Goal: Answer question/provide support: Share knowledge or assist other users

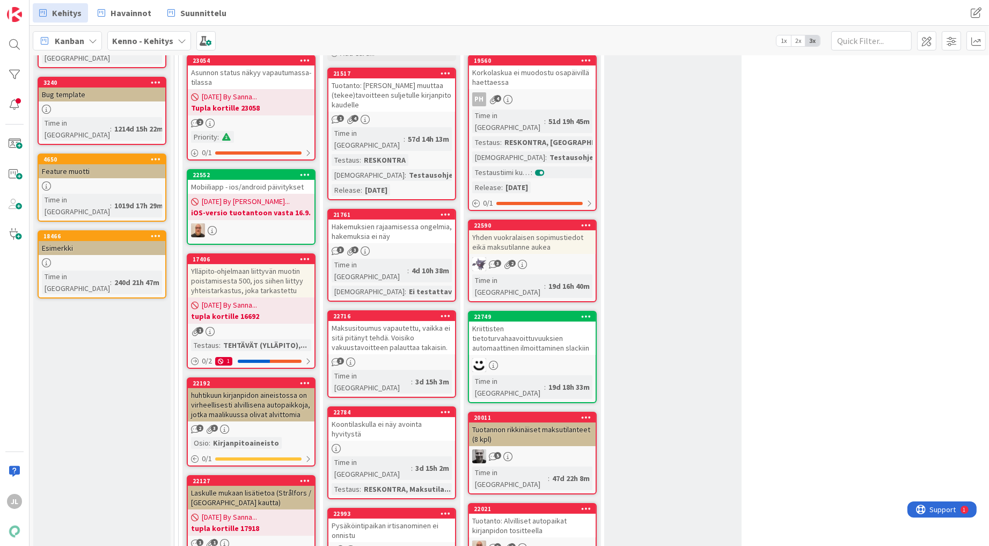
scroll to position [136, 0]
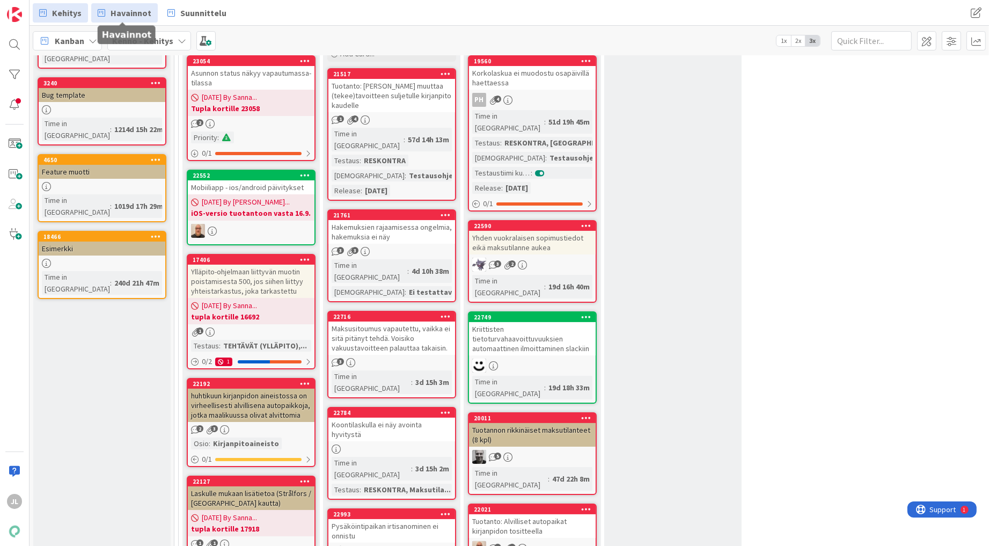
click at [139, 9] on span "Havainnot" at bounding box center [131, 12] width 41 height 13
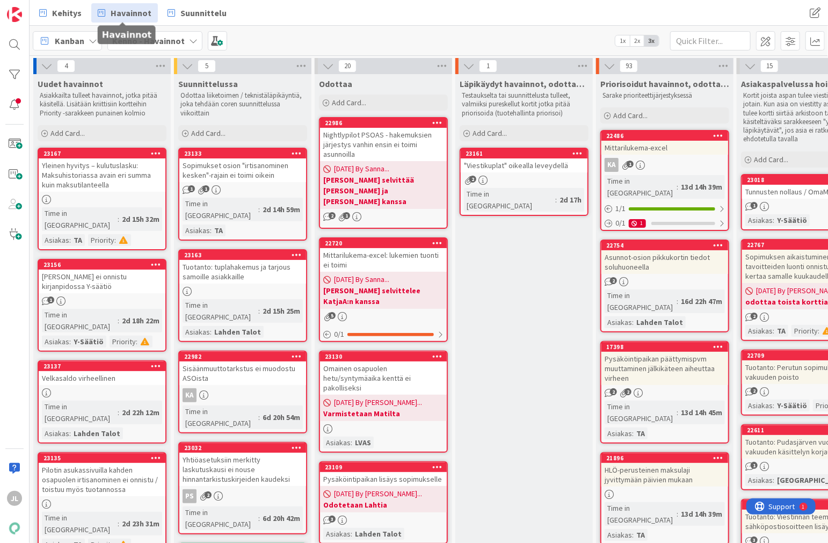
click at [111, 276] on div "[PERSON_NAME] ei onnistu kirjanpidossa Y-säätiö" at bounding box center [102, 281] width 127 height 24
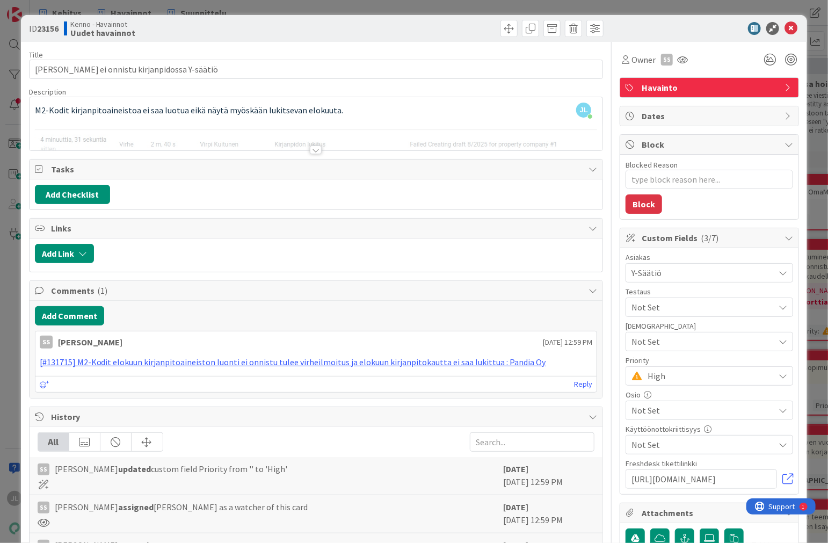
click at [290, 100] on div "JL Jyri Laine just joined M2-Kodit kirjanpitoaineistoa ei saa luotua eikä näytä…" at bounding box center [316, 123] width 573 height 53
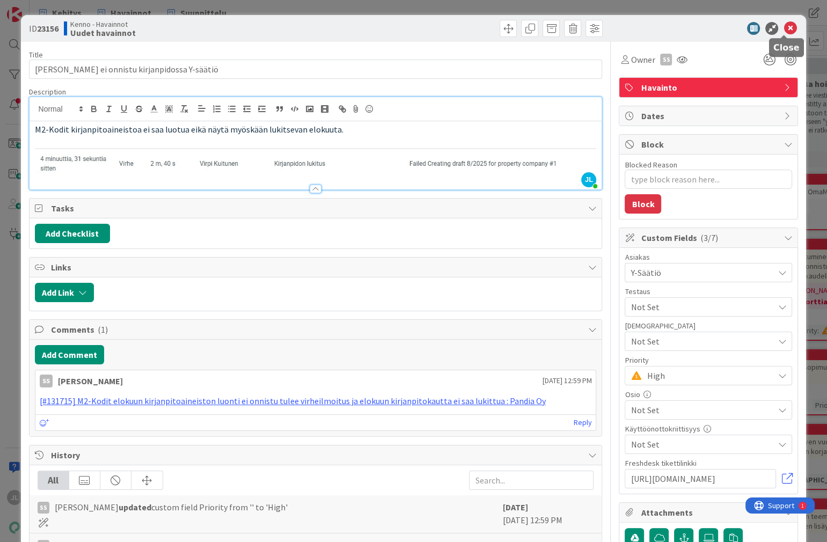
click at [786, 28] on icon at bounding box center [790, 28] width 13 height 13
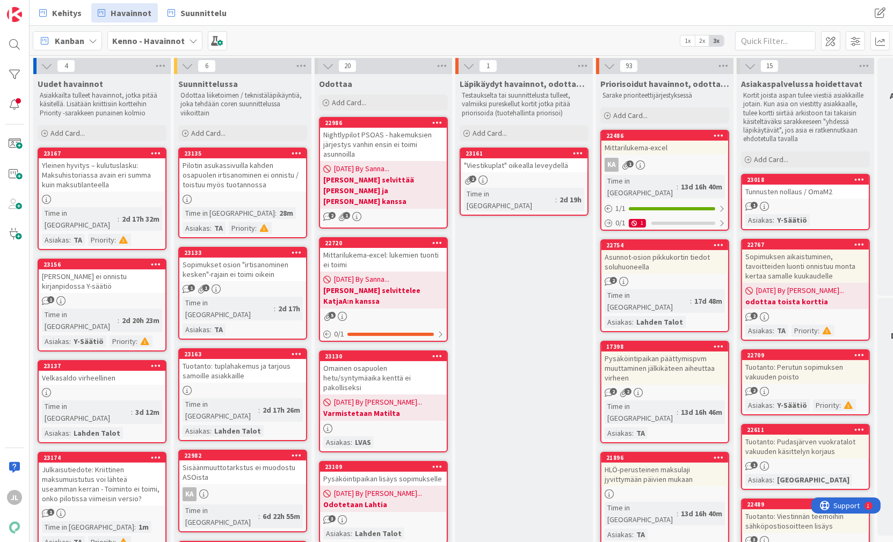
click at [116, 269] on div "[PERSON_NAME] ei onnistu kirjanpidossa Y-säätiö" at bounding box center [102, 281] width 127 height 24
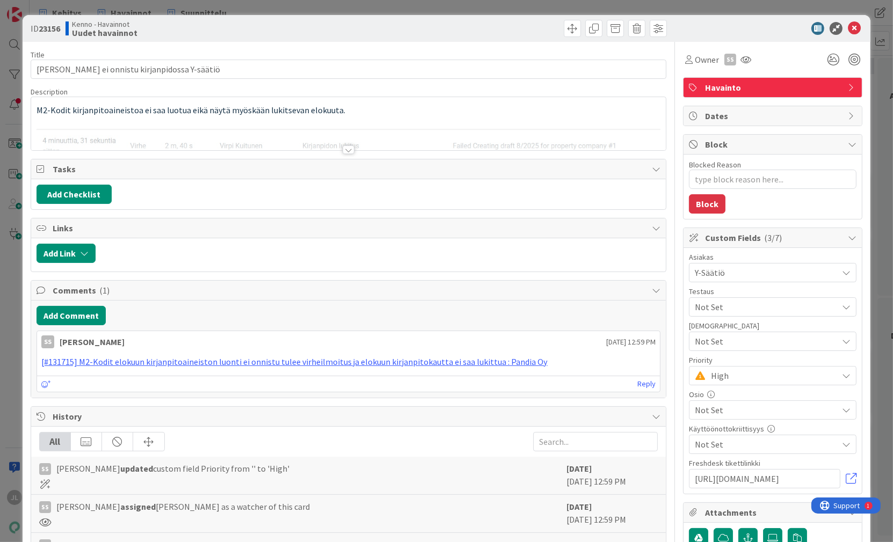
type textarea "x"
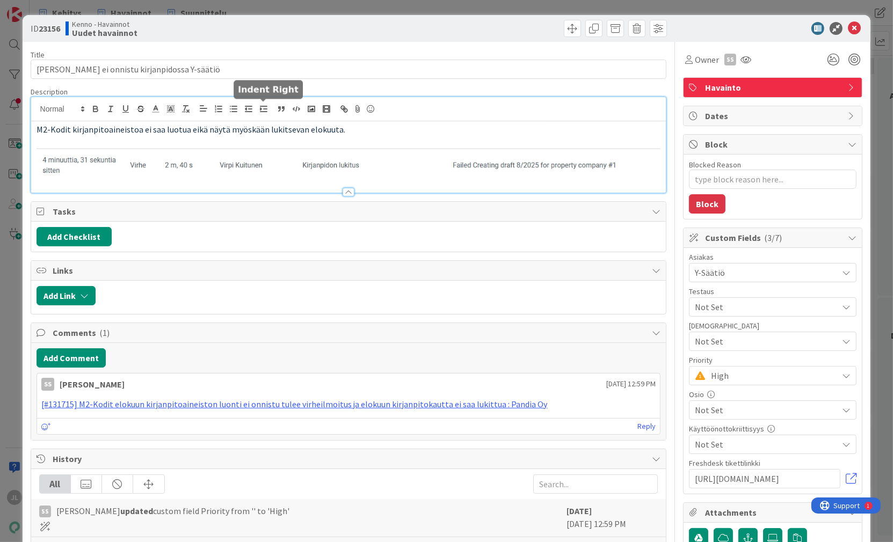
click at [266, 110] on div "M2-Kodit kirjanpitoaineistoa ei saa luotua eikä näytä myöskään lukitsevan eloku…" at bounding box center [348, 145] width 635 height 96
drag, startPoint x: 202, startPoint y: 133, endPoint x: 216, endPoint y: 133, distance: 14.0
click at [205, 133] on span "M2-Kodit kirjanpitoaineistoa ei saa luotua eikä näytä myöskään lukitsevan eloku…" at bounding box center [191, 129] width 309 height 11
click at [463, 136] on p at bounding box center [349, 142] width 624 height 12
click at [406, 41] on div "ID 23156 Kenno - Havainnot Uudet havainnot Title 41 / 128 Lukitus ei onnistu ki…" at bounding box center [447, 370] width 848 height 711
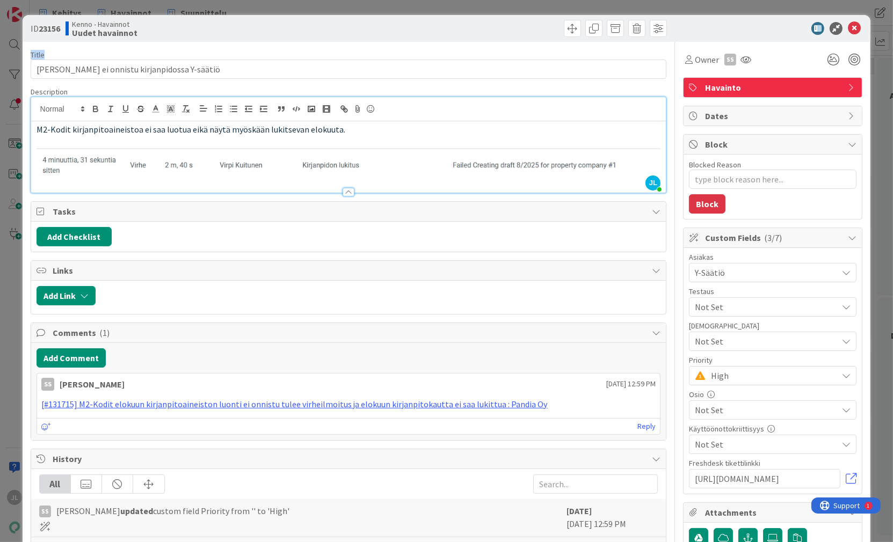
click at [393, 46] on div "Title 41 / 128 Lukitus ei onnistu kirjanpidossa Y-säätiö Description JL Jyri La…" at bounding box center [349, 380] width 636 height 676
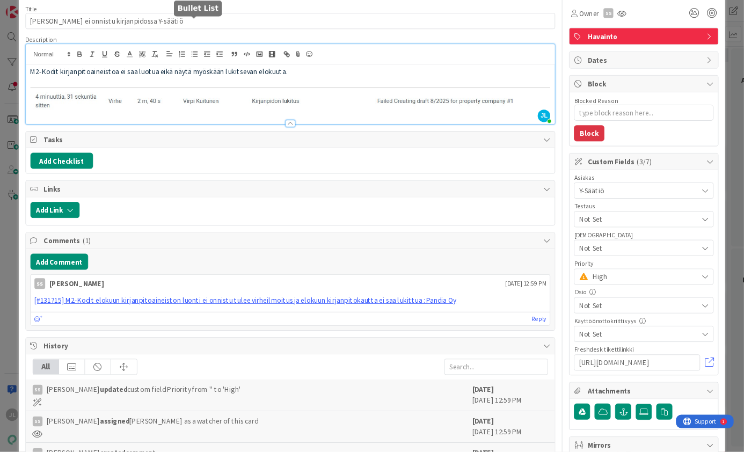
scroll to position [23, 0]
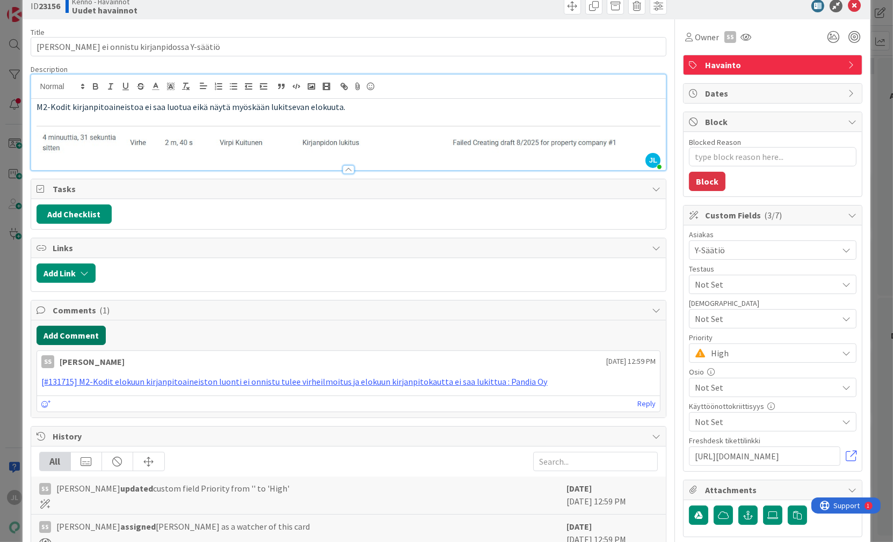
click at [73, 330] on button "Add Comment" at bounding box center [71, 335] width 69 height 19
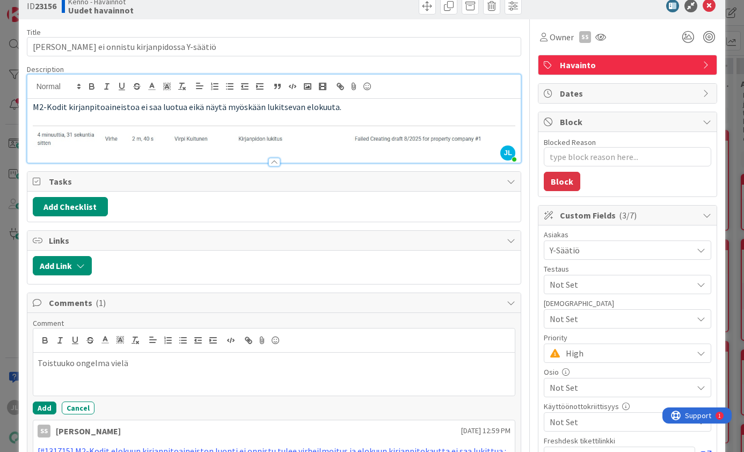
click at [127, 363] on p "Toistuuko ongelma vielä" at bounding box center [274, 363] width 473 height 12
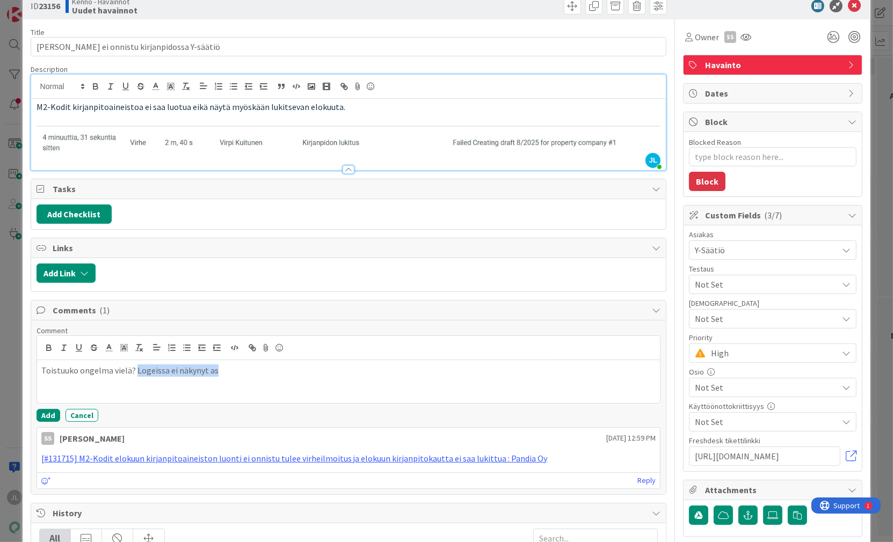
drag, startPoint x: 225, startPoint y: 369, endPoint x: 132, endPoint y: 370, distance: 93.4
click at [132, 370] on p "Toistuuko ongelma vielä? Logeissa ei näkynyt as" at bounding box center [348, 371] width 615 height 12
drag, startPoint x: 384, startPoint y: 376, endPoint x: 285, endPoint y: 367, distance: 99.7
click at [285, 367] on div "Toistuuko ongelma vielä? Näytti toimivan anonymisoidulla dumpilla ja logeista e…" at bounding box center [348, 381] width 623 height 43
click at [46, 411] on button "Add" at bounding box center [49, 415] width 24 height 13
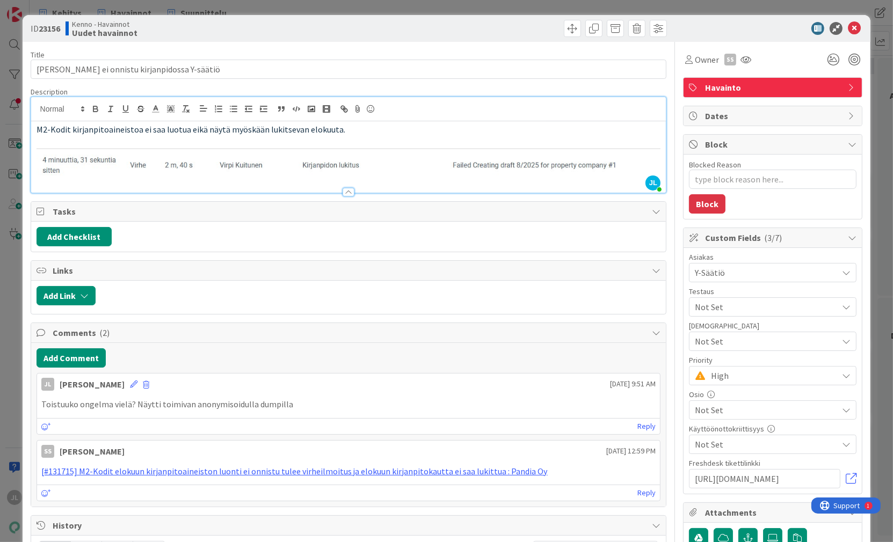
scroll to position [0, 0]
click at [566, 26] on span at bounding box center [572, 28] width 17 height 17
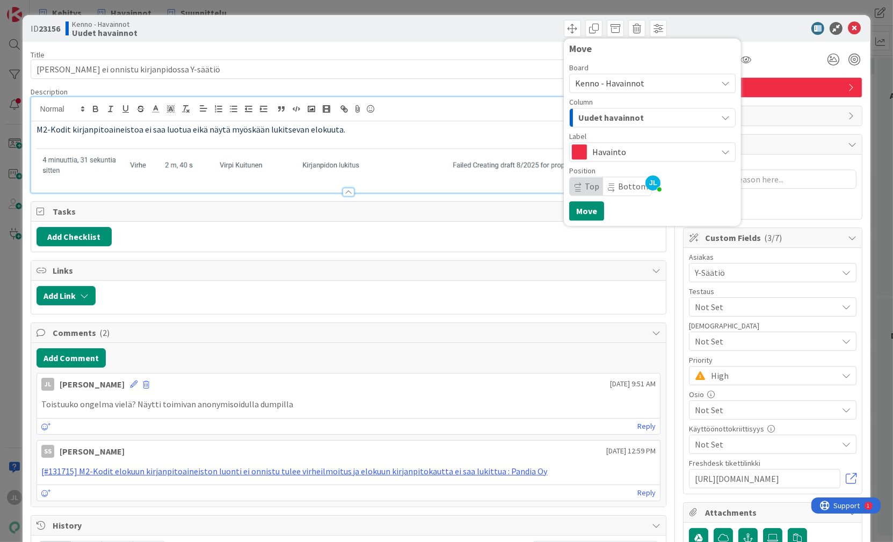
click at [633, 118] on span "Uudet havainnot" at bounding box center [610, 118] width 65 height 14
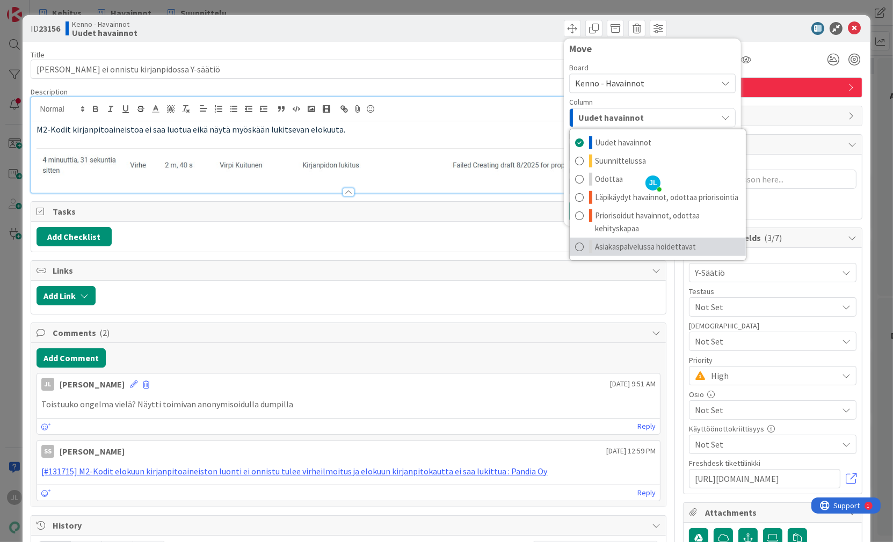
click at [653, 247] on span "Asiakaspalvelussa hoidettavat" at bounding box center [645, 247] width 101 height 13
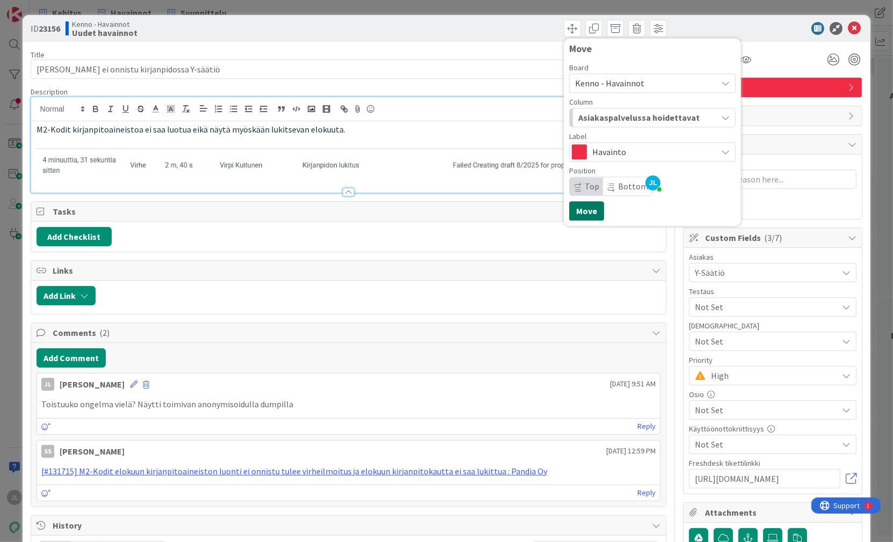
click at [582, 214] on button "Move" at bounding box center [586, 210] width 35 height 19
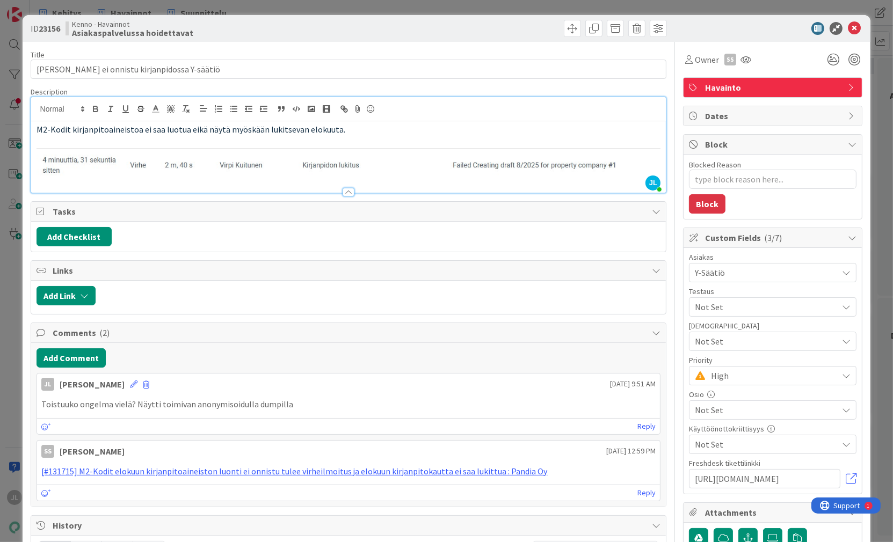
type textarea "x"
click at [848, 26] on icon at bounding box center [854, 28] width 13 height 13
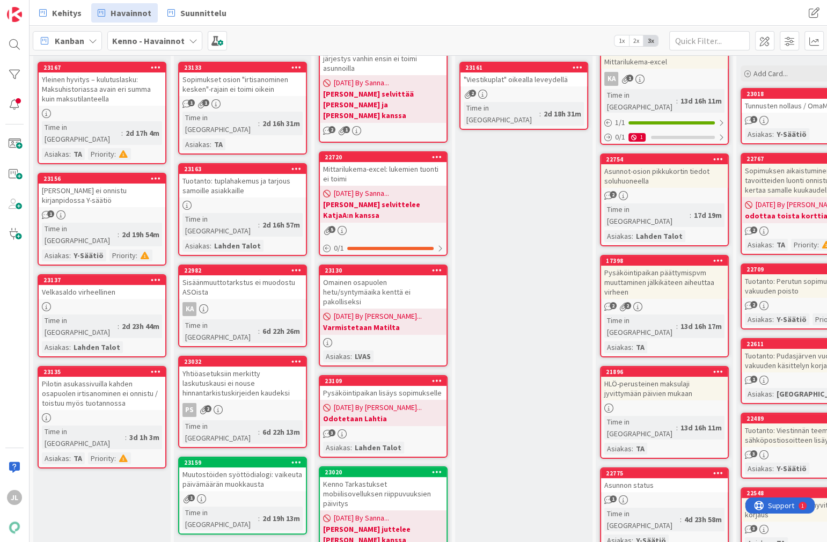
click at [88, 377] on div "Pilotin asukassivuilla kahden osapuolen irtisanominen ei onnistu / toistuu myös…" at bounding box center [102, 393] width 127 height 33
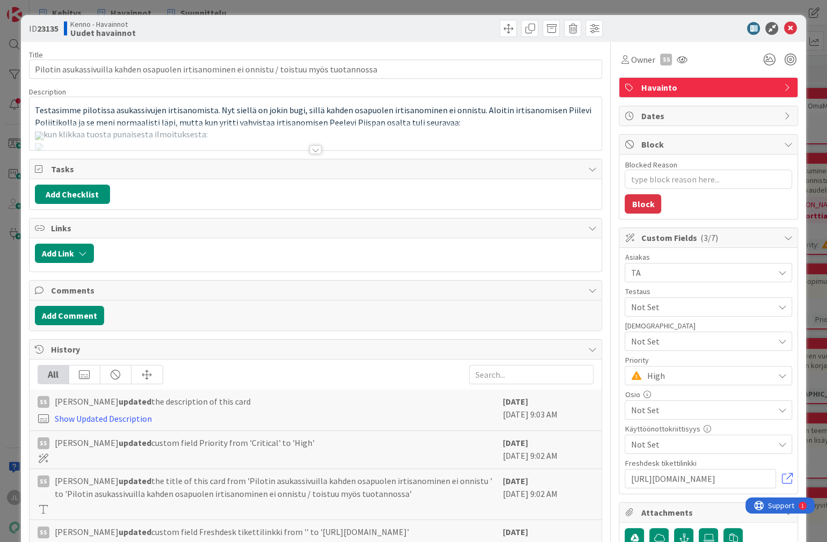
click at [249, 120] on div "Testasimme pilotissa asukassivujen irtisanomista. Nyt siellä on jokin bugi, sil…" at bounding box center [316, 123] width 573 height 53
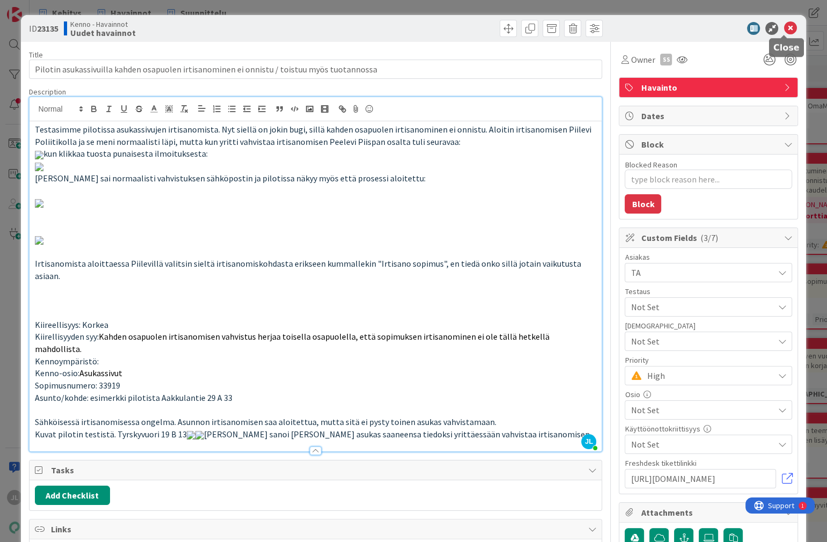
click at [786, 26] on icon at bounding box center [790, 28] width 13 height 13
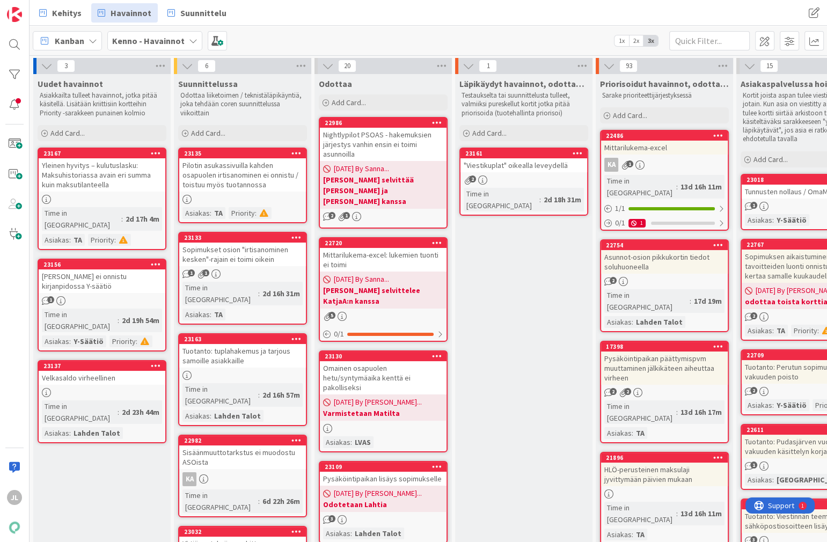
click at [104, 388] on div at bounding box center [102, 392] width 127 height 9
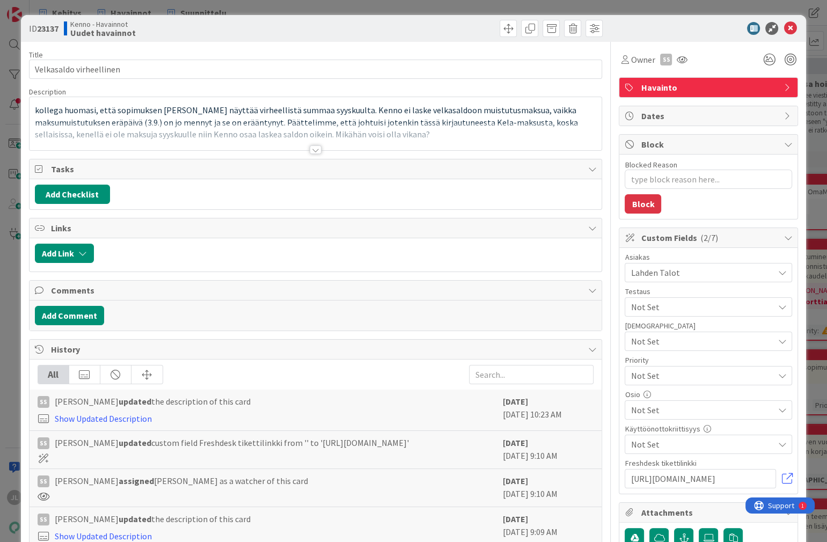
click at [206, 132] on div at bounding box center [316, 136] width 573 height 27
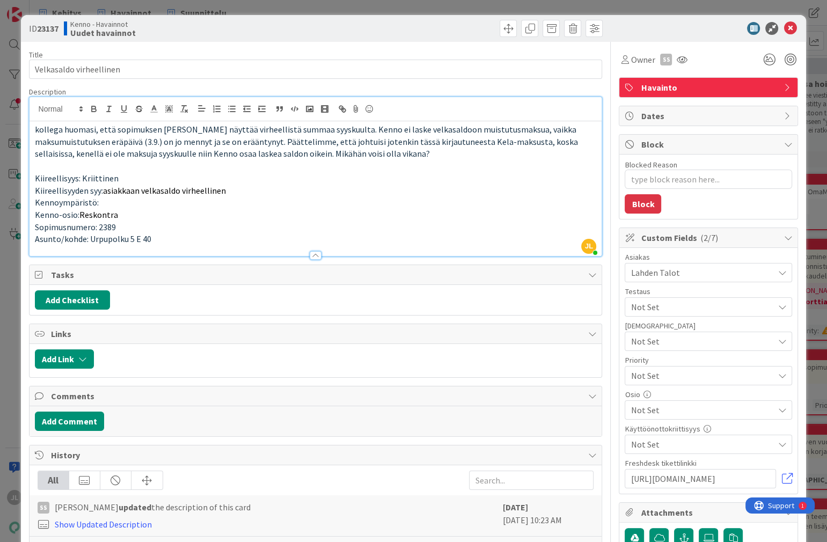
type textarea "x"
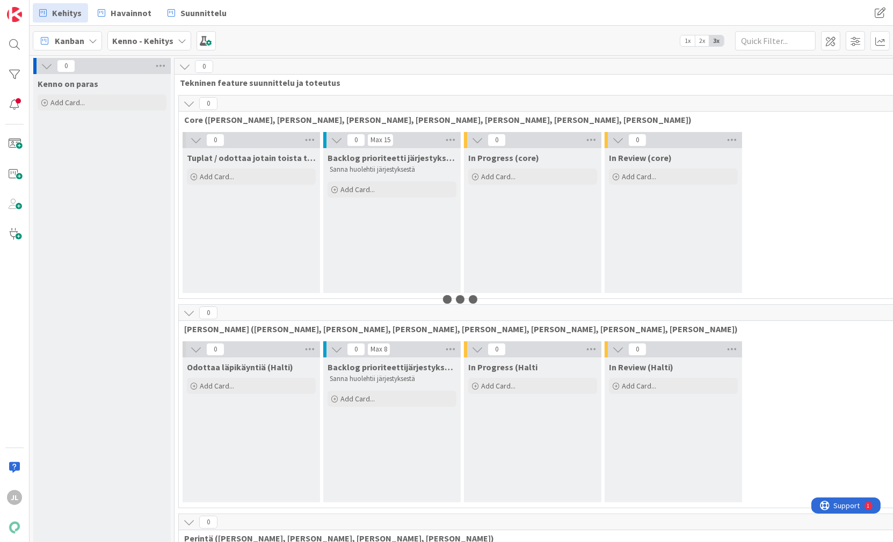
drag, startPoint x: 244, startPoint y: 91, endPoint x: 489, endPoint y: 114, distance: 245.9
click at [541, 52] on div "Kanban Kenno - Kehitys 1x 2x 3x" at bounding box center [461, 41] width 863 height 30
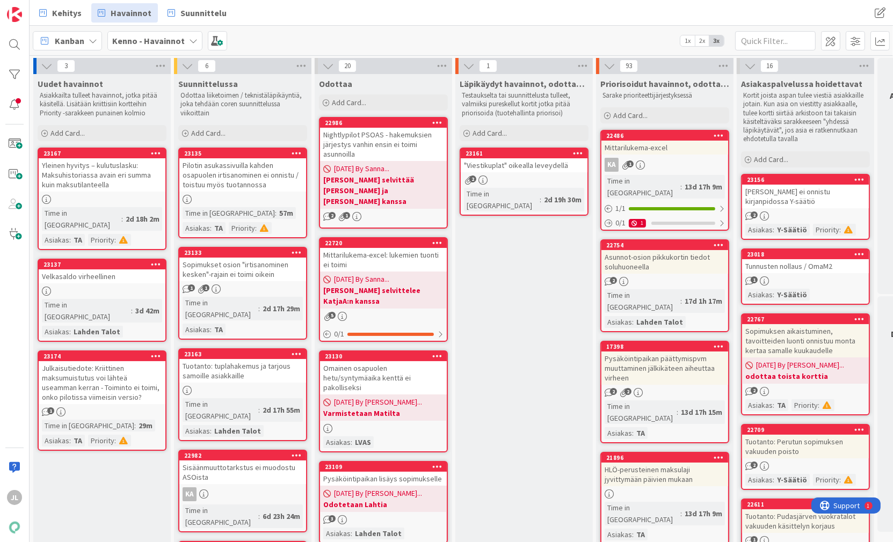
click at [127, 171] on div "Yleinen hyvitys – kulutuslasku: Maksuhistoriassa avain eri summa kuin maksutila…" at bounding box center [102, 174] width 127 height 33
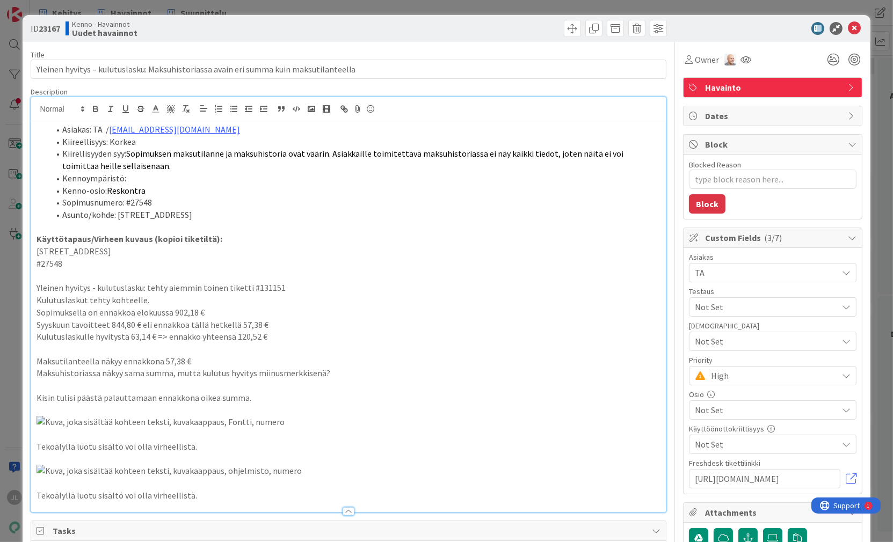
click at [346, 117] on div "Asiakas: TA / riitta.lapinlampi@ta.fi Kiireellisyys: Korkea Kiirellisyyden syy:…" at bounding box center [348, 304] width 635 height 415
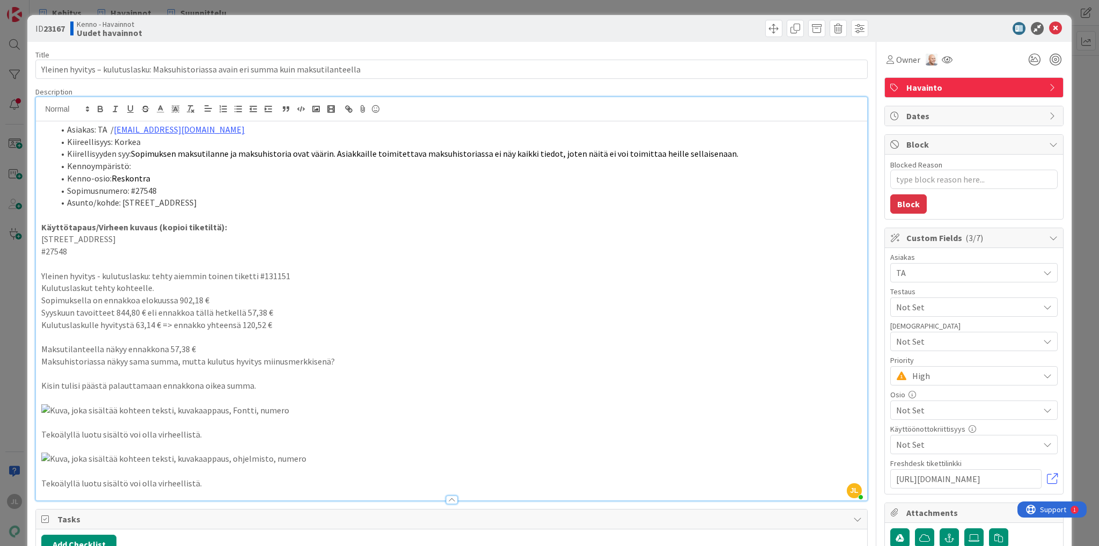
click at [147, 193] on li "Sopimusnumero: #27548" at bounding box center [458, 191] width 808 height 12
copy li "27548"
click at [343, 218] on p at bounding box center [451, 215] width 821 height 12
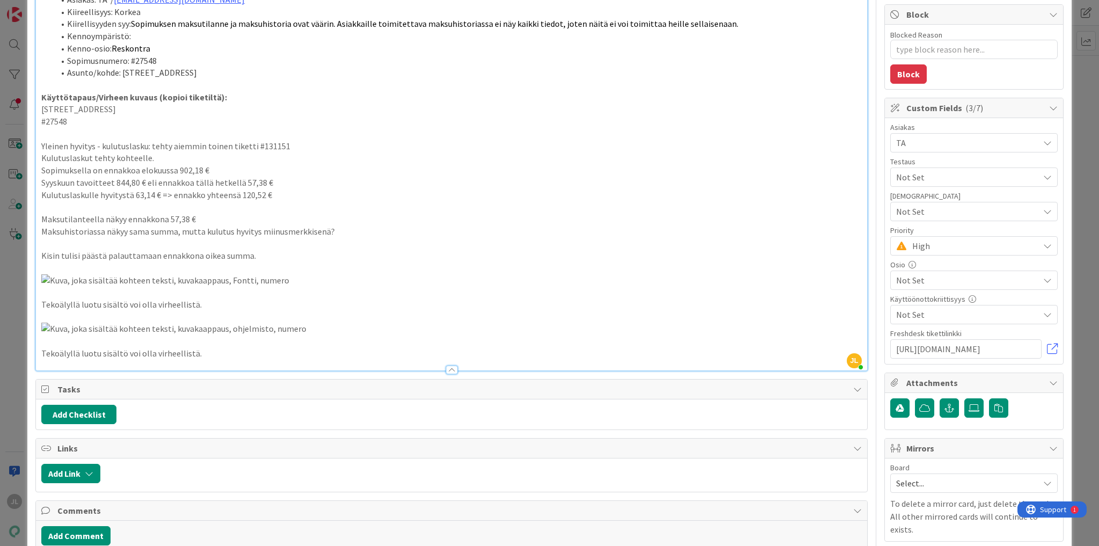
scroll to position [129, 0]
click at [267, 147] on p "Yleinen hyvitys - kulutuslasku: tehty aiemmin toinen tiketti #131151" at bounding box center [451, 147] width 821 height 12
copy p "131151"
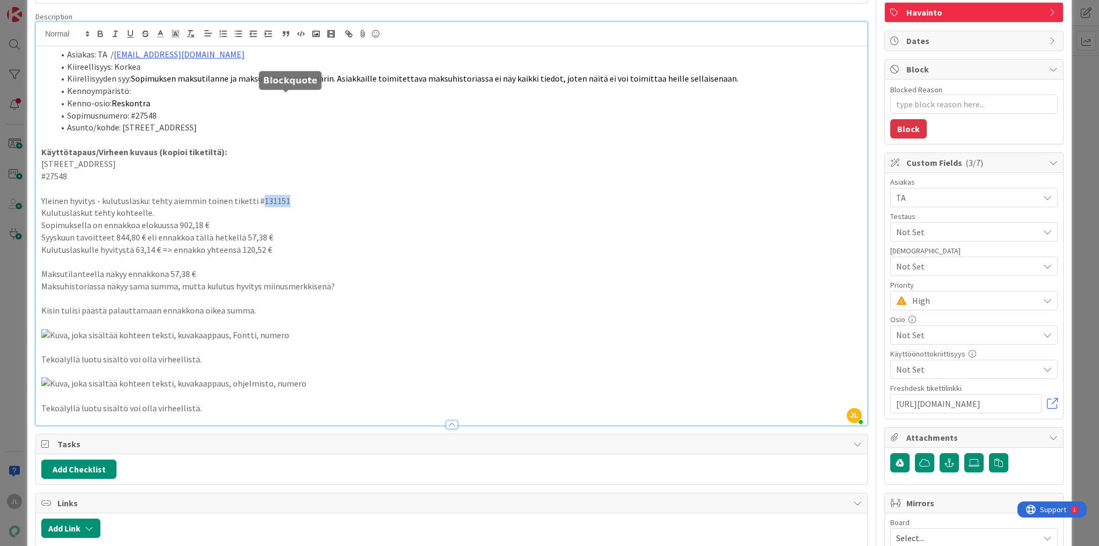
scroll to position [0, 0]
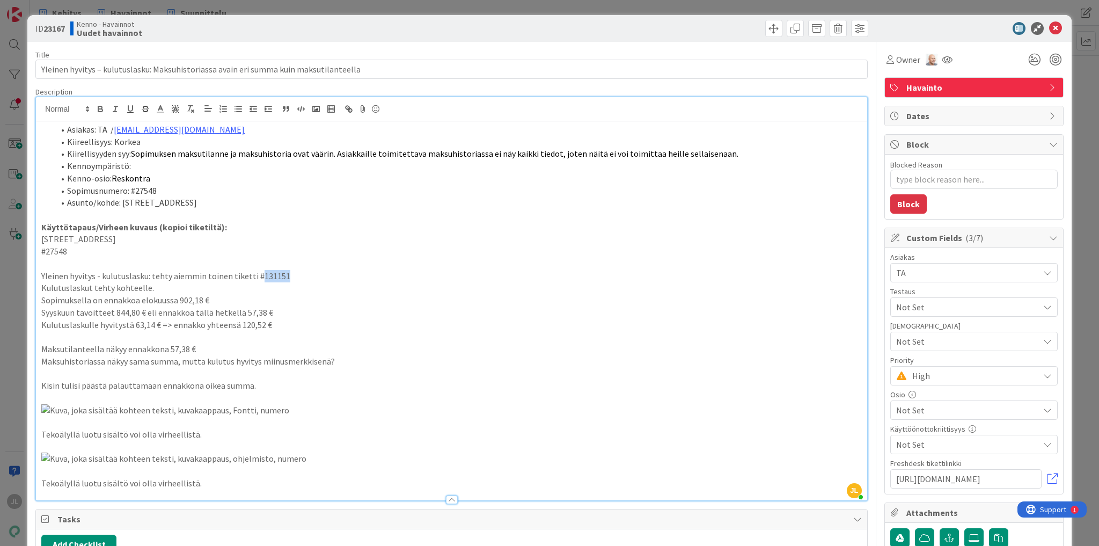
click at [383, 273] on p "Yleinen hyvitys - kulutuslasku: tehty aiemmin toinen tiketti #131151" at bounding box center [451, 276] width 821 height 12
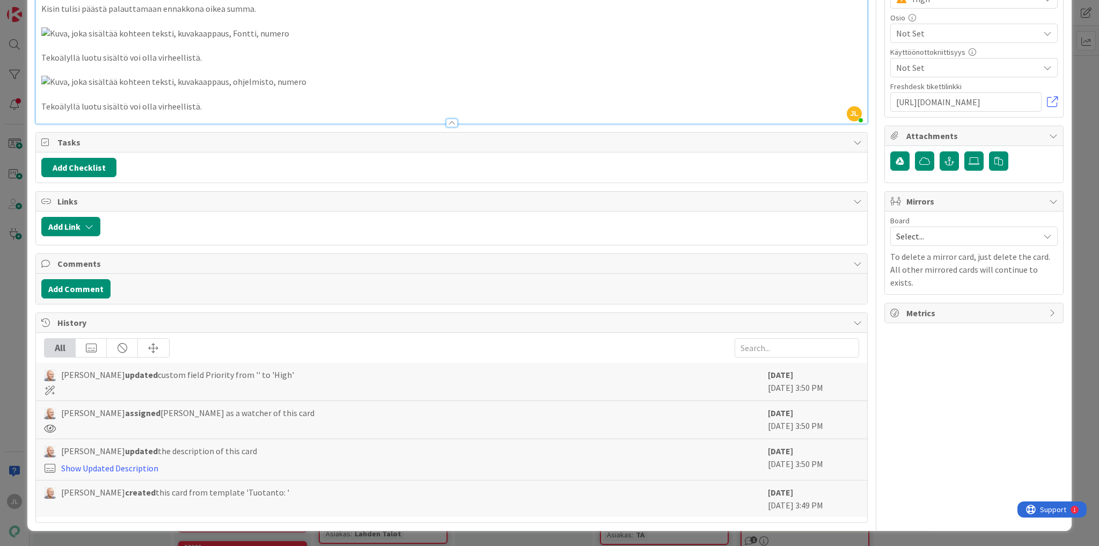
scroll to position [814, 0]
click at [15, 187] on div "ID 23167 Kenno - Havainnot Uudet havainnot Title 88 / 128 Yleinen hyvitys – kul…" at bounding box center [549, 273] width 1099 height 546
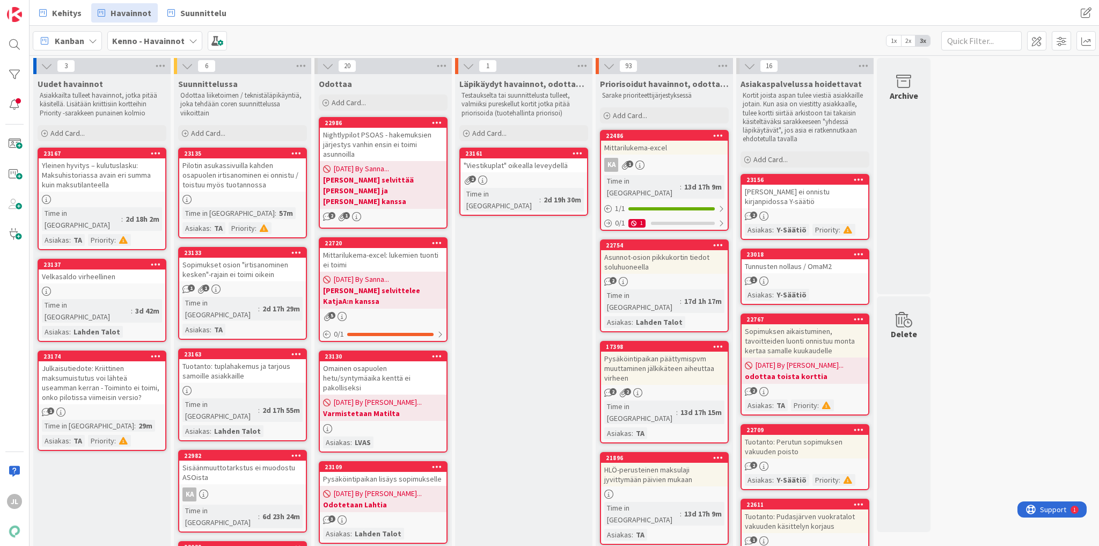
click at [118, 361] on div "Julkaisutiedote: Kriittinen maksumuistutus voi lähteä useamman kerran - Toimint…" at bounding box center [102, 382] width 127 height 43
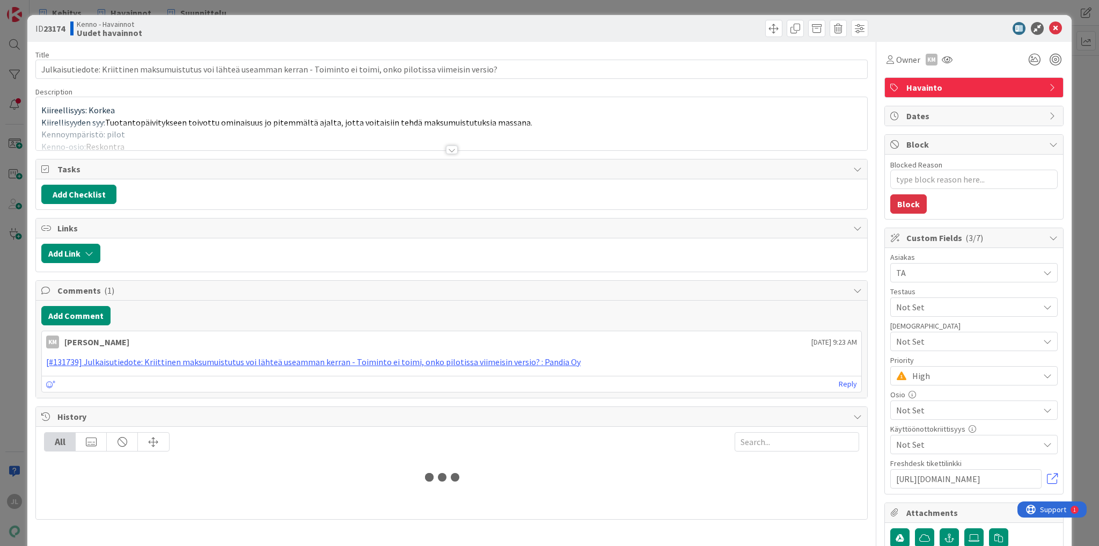
type textarea "x"
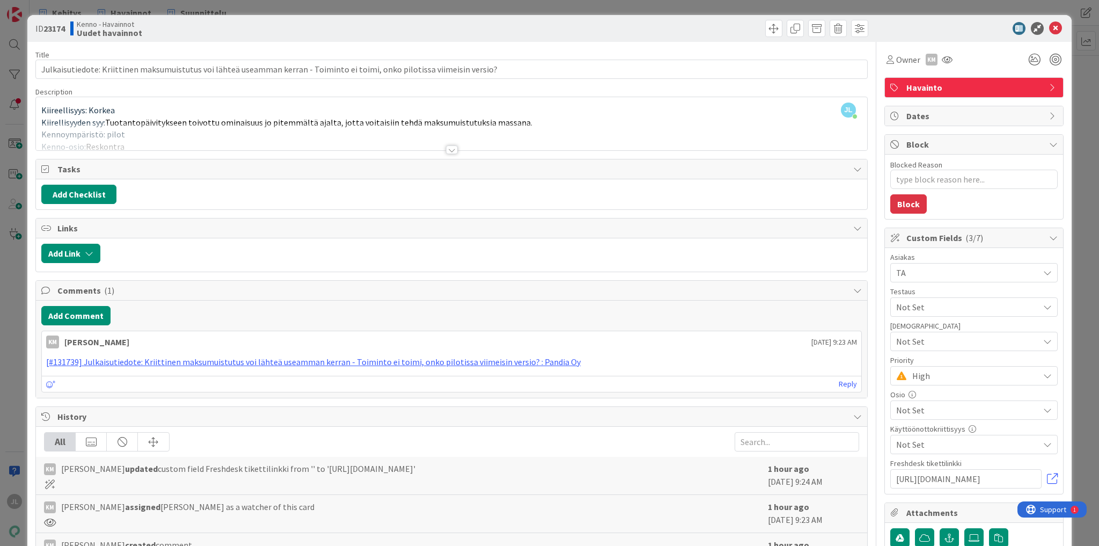
click at [228, 129] on div at bounding box center [452, 136] width 832 height 27
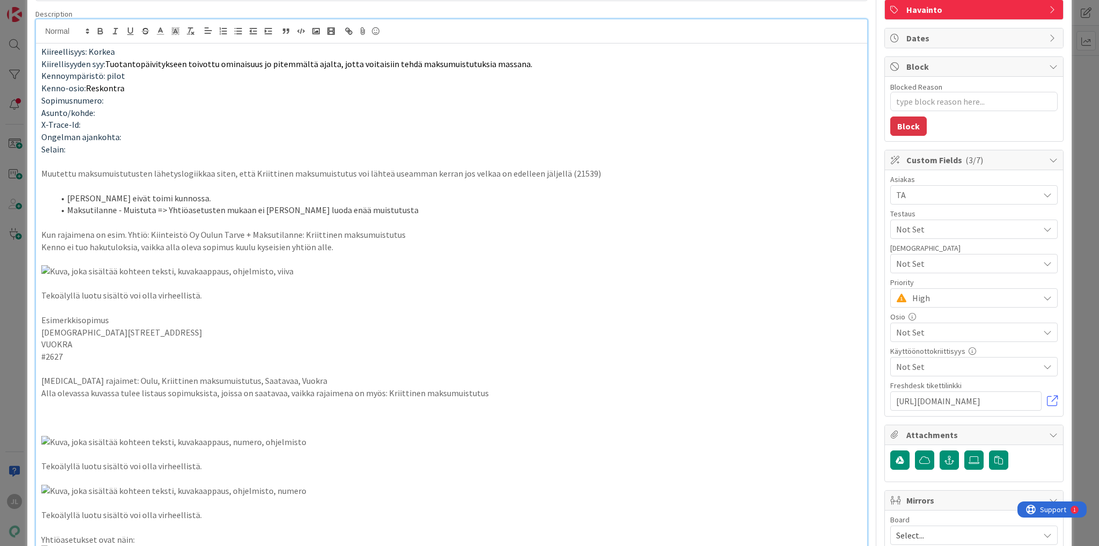
scroll to position [86, 0]
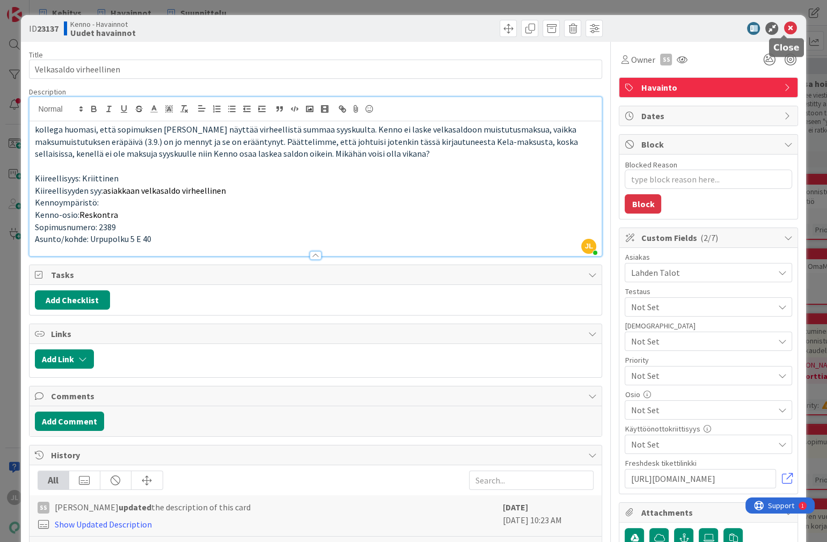
click at [788, 25] on icon at bounding box center [790, 28] width 13 height 13
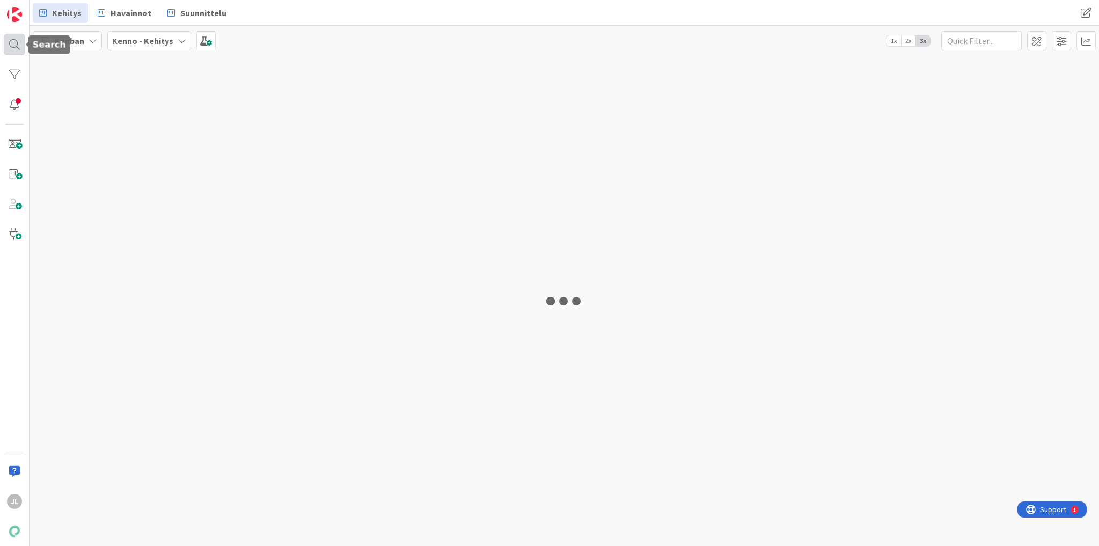
click at [12, 47] on div at bounding box center [14, 44] width 21 height 21
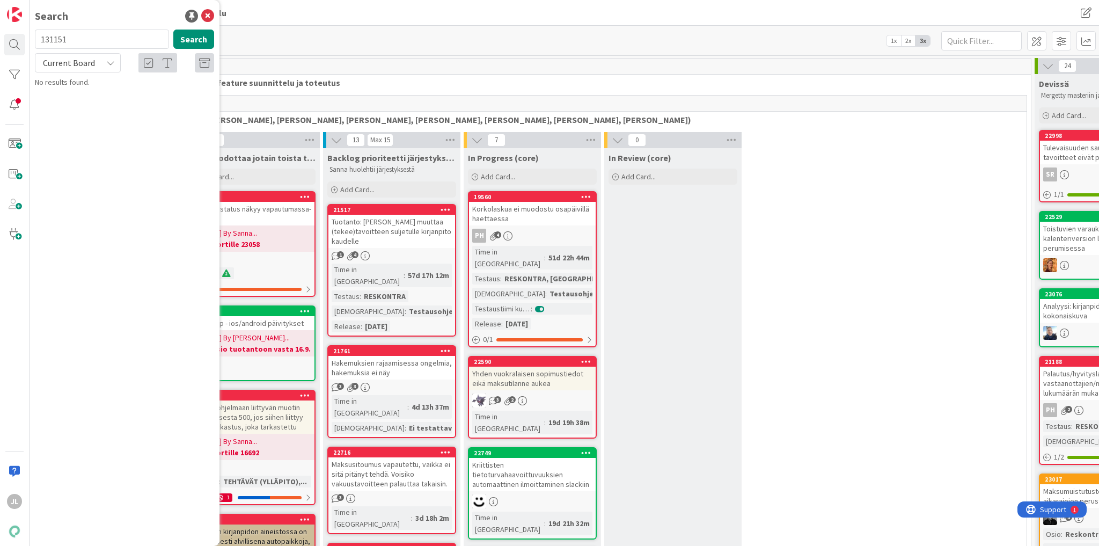
type input "131151"
click at [77, 65] on span "Current Board" at bounding box center [69, 62] width 52 height 11
click at [69, 110] on span "All Boards" at bounding box center [97, 107] width 112 height 16
click at [194, 39] on button "Search" at bounding box center [193, 39] width 41 height 19
click at [108, 37] on input "131151" at bounding box center [102, 39] width 134 height 19
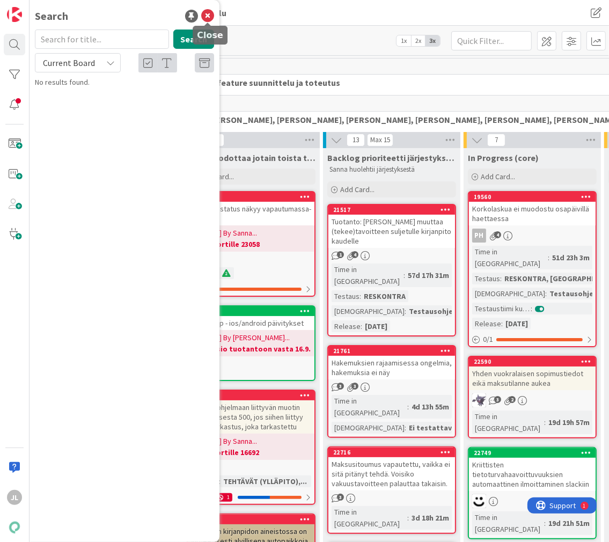
click at [207, 18] on icon at bounding box center [207, 16] width 13 height 13
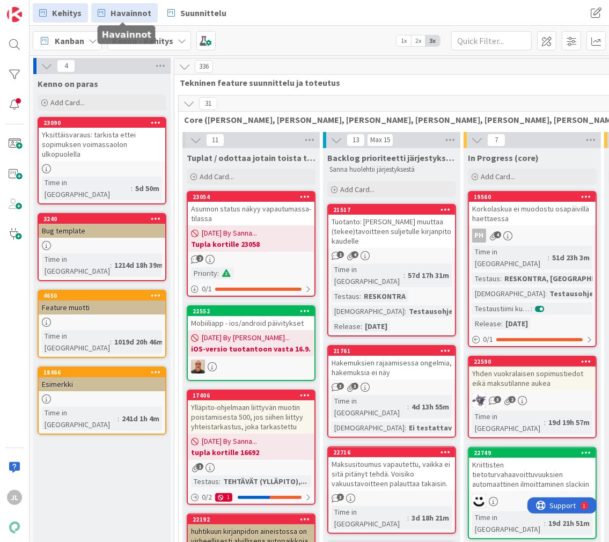
click at [129, 13] on span "Havainnot" at bounding box center [131, 12] width 41 height 13
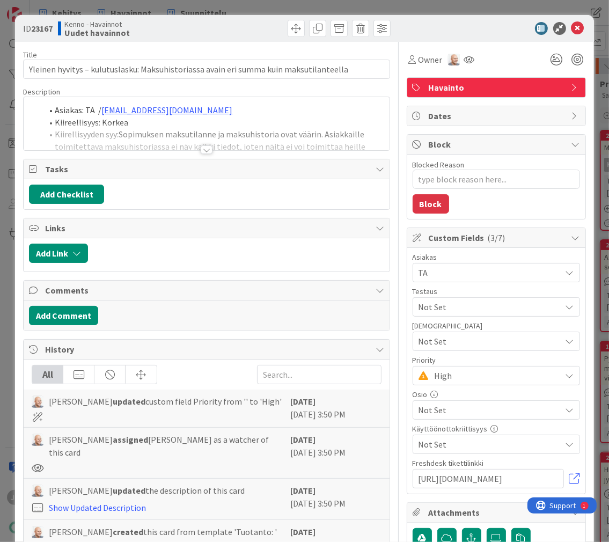
type textarea "x"
click at [236, 131] on div at bounding box center [207, 136] width 366 height 27
